Goal: Communication & Community: Answer question/provide support

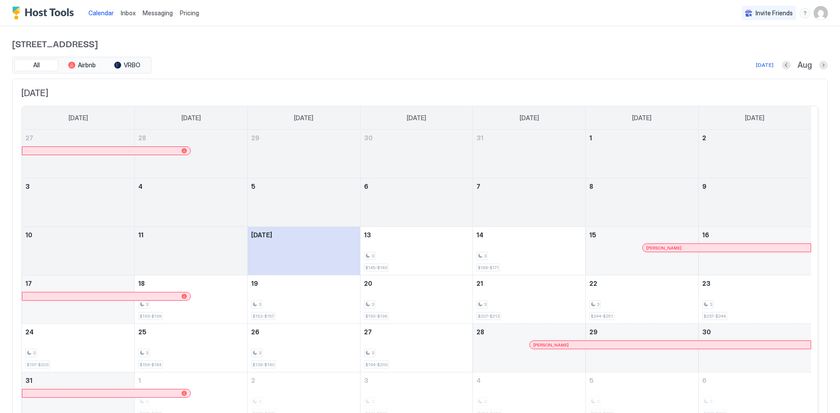
click at [123, 14] on span "Inbox" at bounding box center [128, 12] width 15 height 7
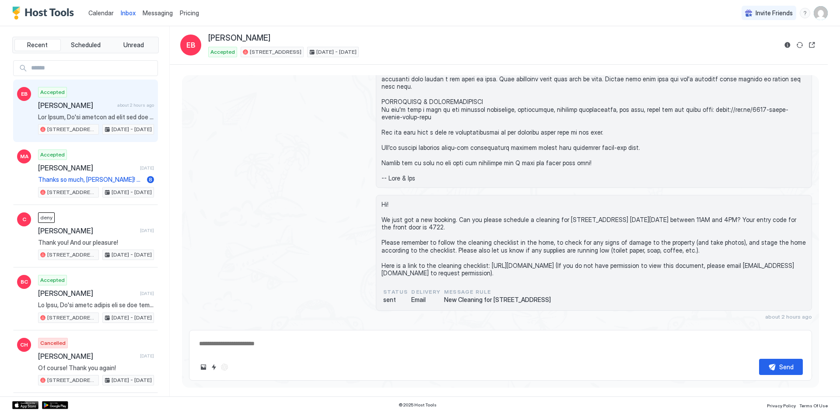
scroll to position [491, 0]
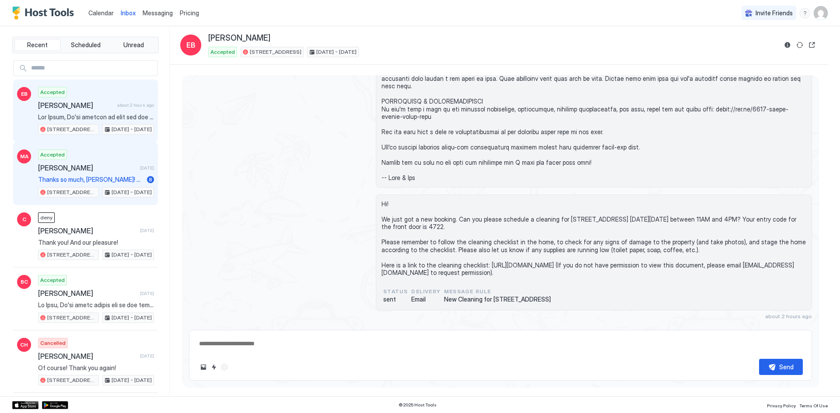
click at [90, 173] on div "Accepted [PERSON_NAME] [DATE] Thanks so much, [PERSON_NAME]! Yes, we were makin…" at bounding box center [96, 174] width 116 height 48
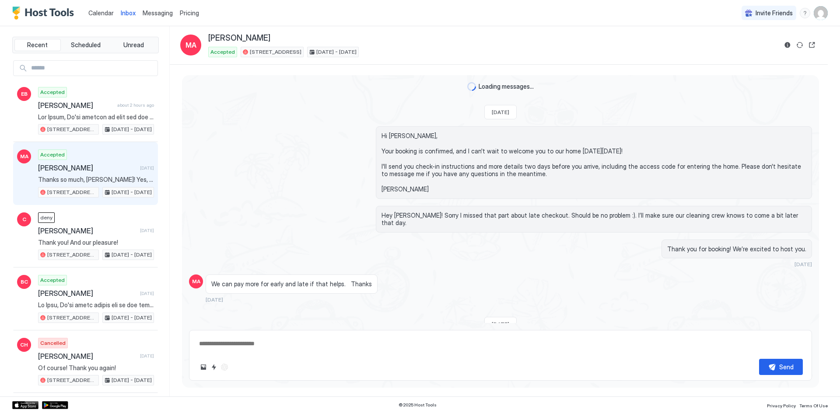
scroll to position [560, 0]
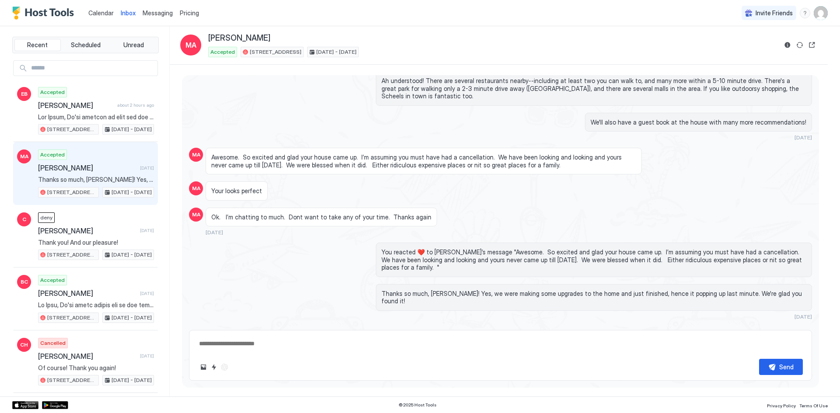
type textarea "*"
click at [100, 13] on span "Calendar" at bounding box center [100, 12] width 25 height 7
